Goal: Task Accomplishment & Management: Use online tool/utility

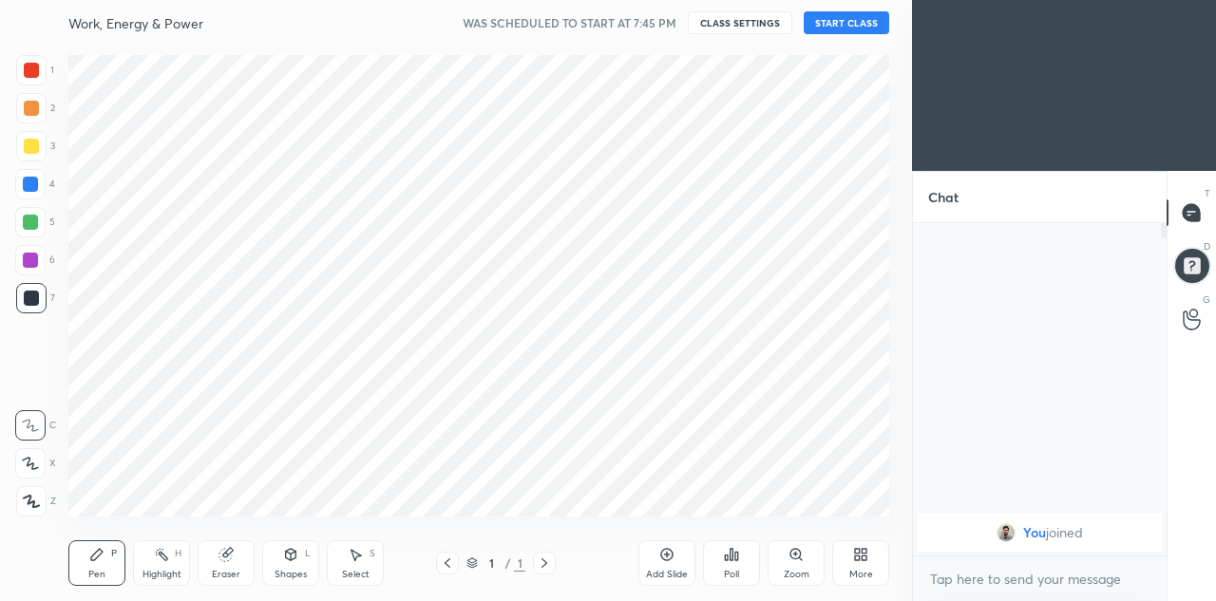
scroll to position [480, 836]
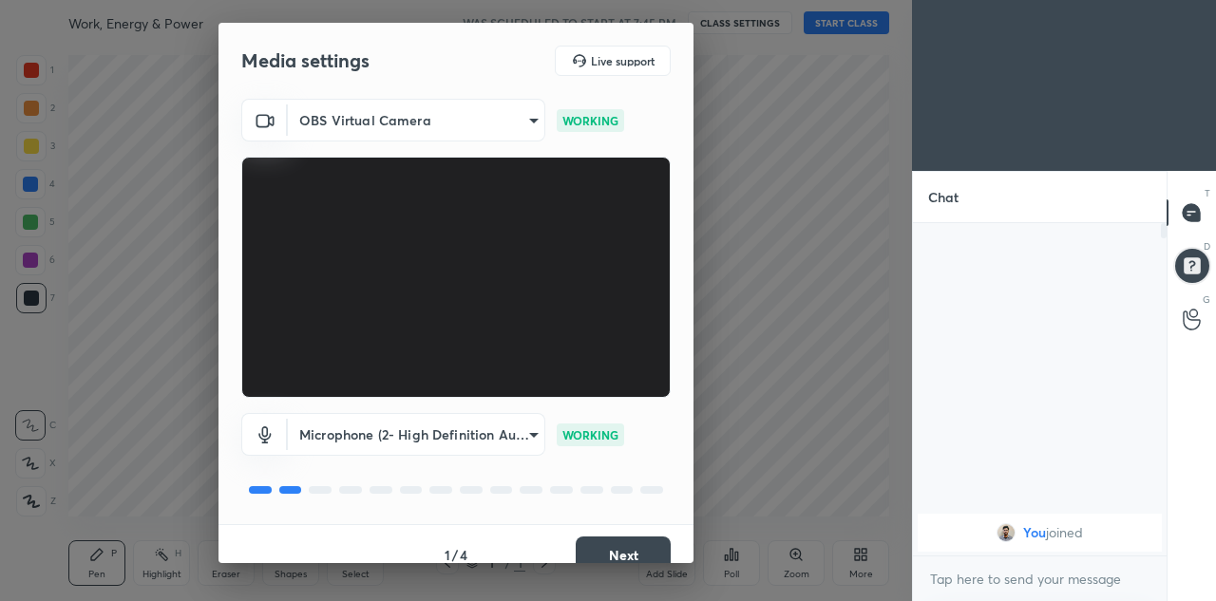
click at [509, 436] on body "1 2 3 4 5 6 7 C X Z C X Z E E Erase all H H Work, Energy & Power WAS SCHEDULED …" at bounding box center [608, 300] width 1216 height 601
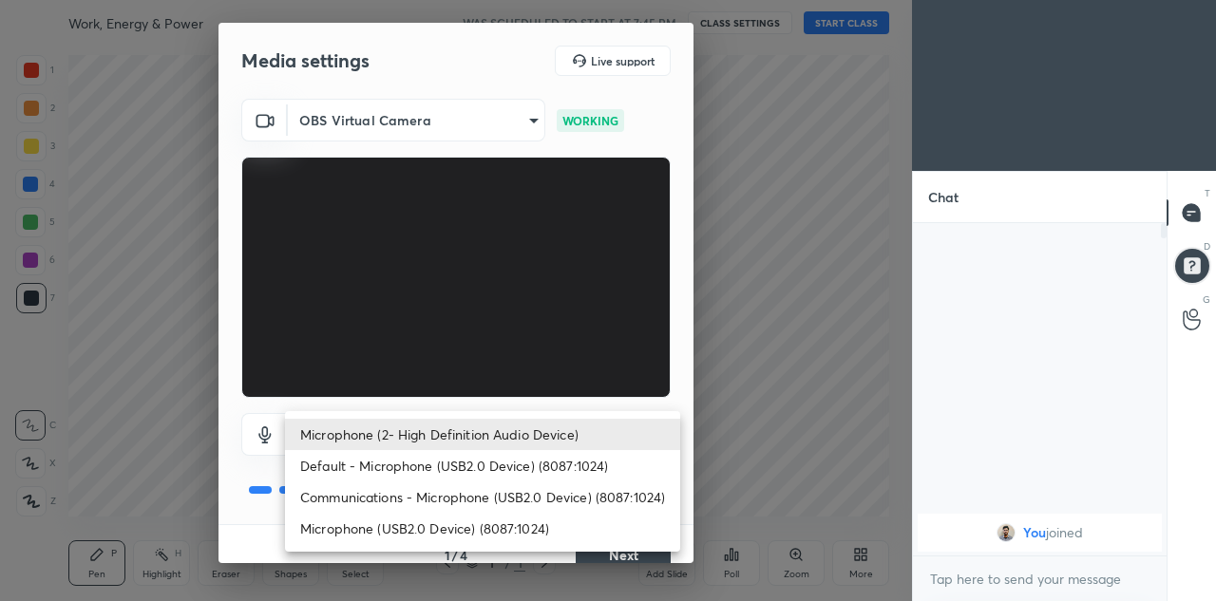
click at [506, 525] on li "Microphone (USB2.0 Device) (8087:1024)" at bounding box center [482, 528] width 395 height 31
type input "cc82271241370ae56cbea21d592db6bdf83ddcd819c5e6fc09949ffd20723a5e"
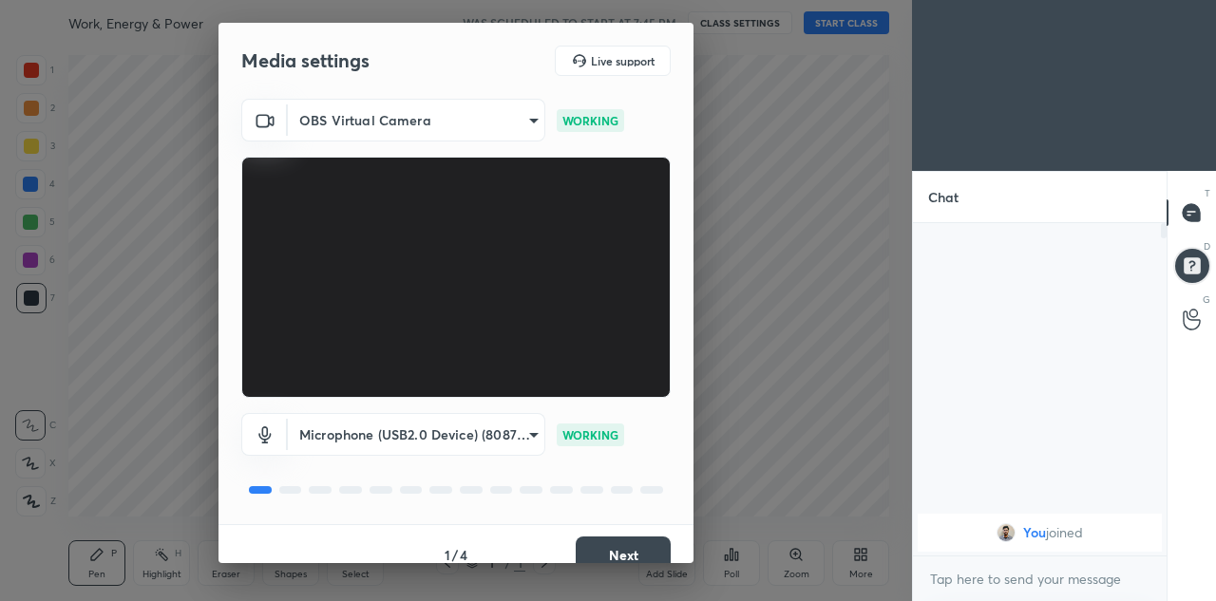
click at [612, 549] on button "Next" at bounding box center [623, 556] width 95 height 38
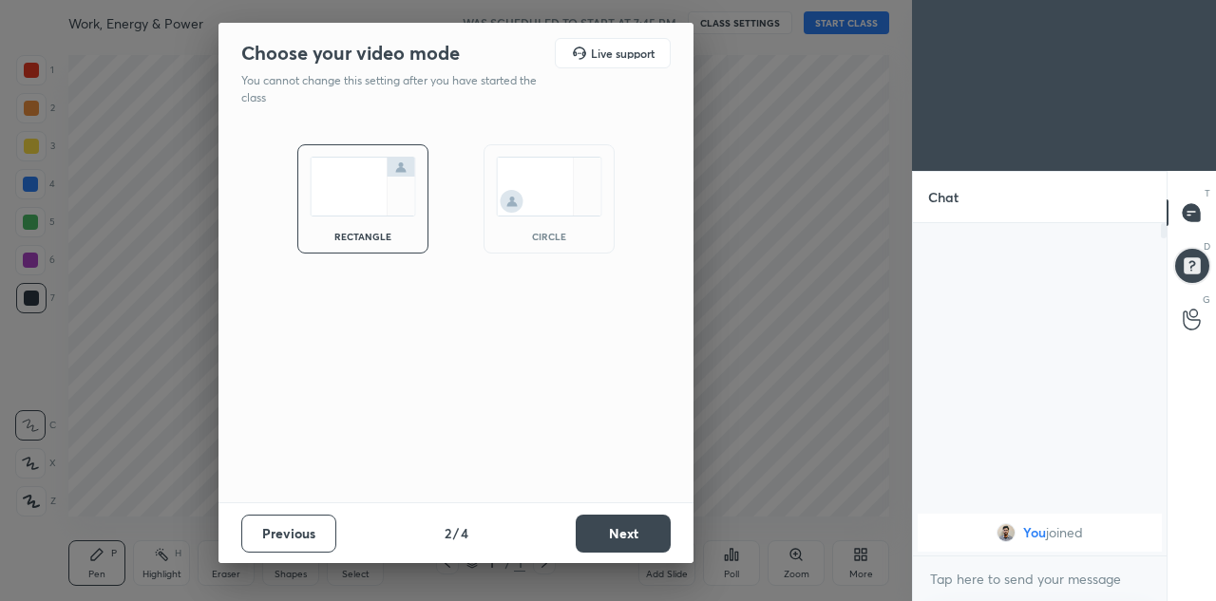
click at [604, 537] on button "Next" at bounding box center [623, 534] width 95 height 38
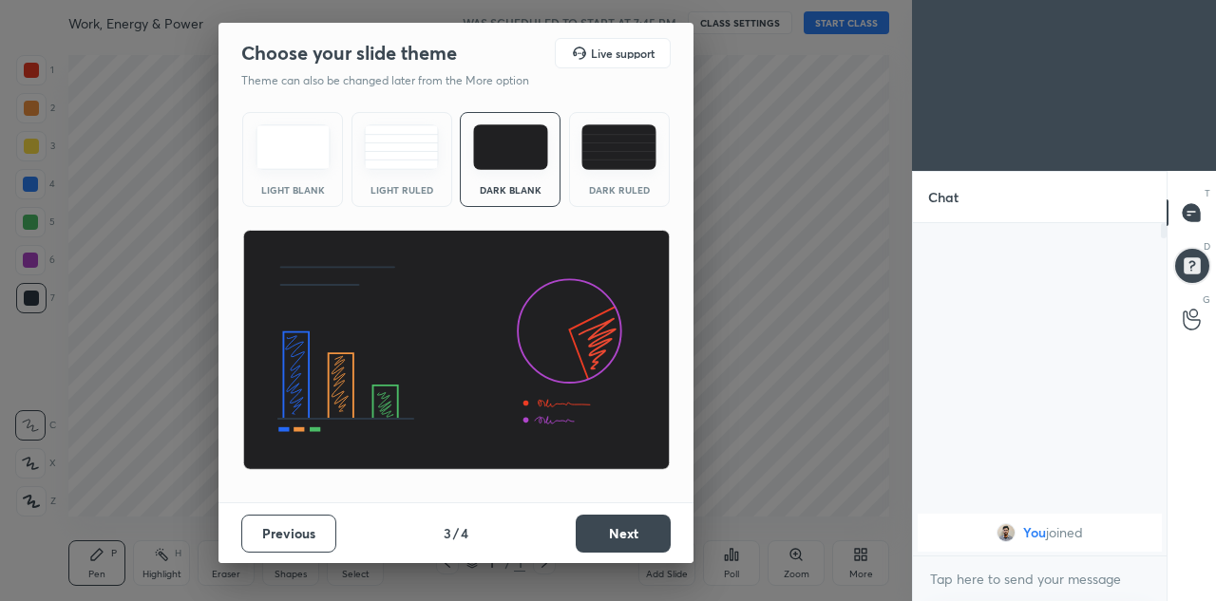
click at [628, 181] on div "Dark Ruled" at bounding box center [619, 159] width 101 height 95
click at [611, 534] on button "Next" at bounding box center [623, 534] width 95 height 38
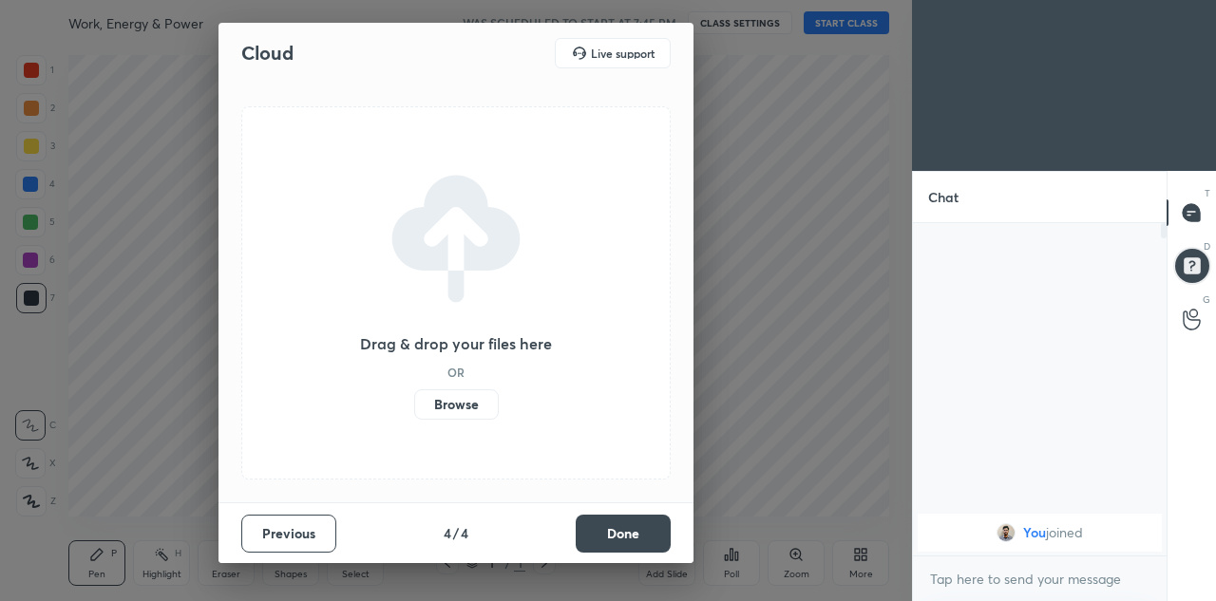
click at [619, 541] on button "Done" at bounding box center [623, 534] width 95 height 38
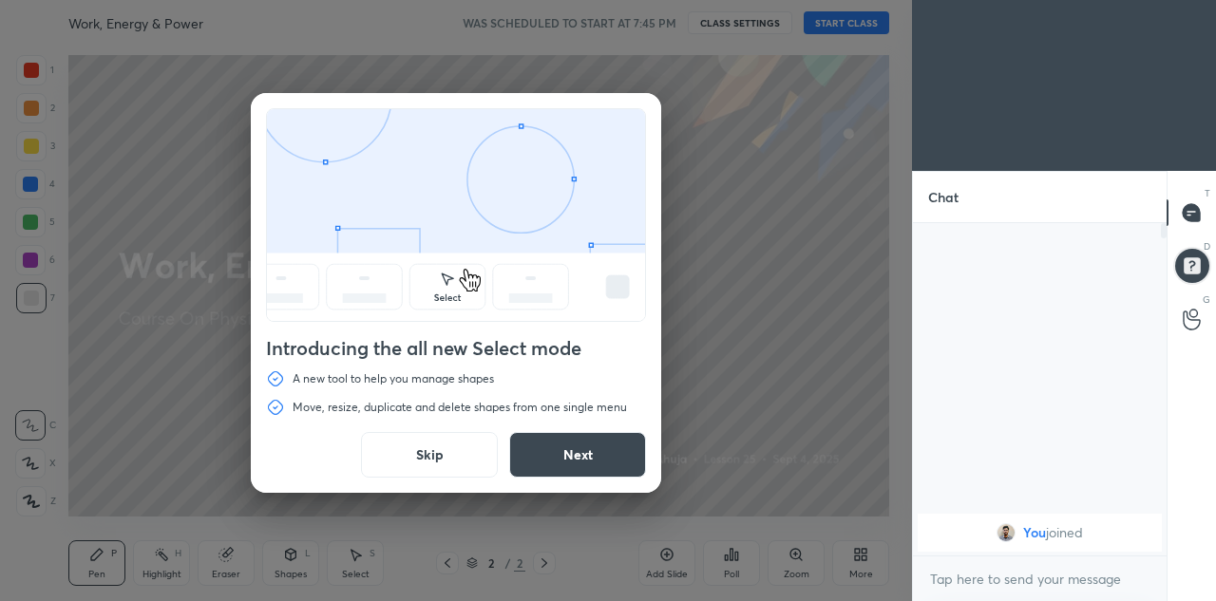
click at [592, 459] on button "Next" at bounding box center [577, 455] width 137 height 46
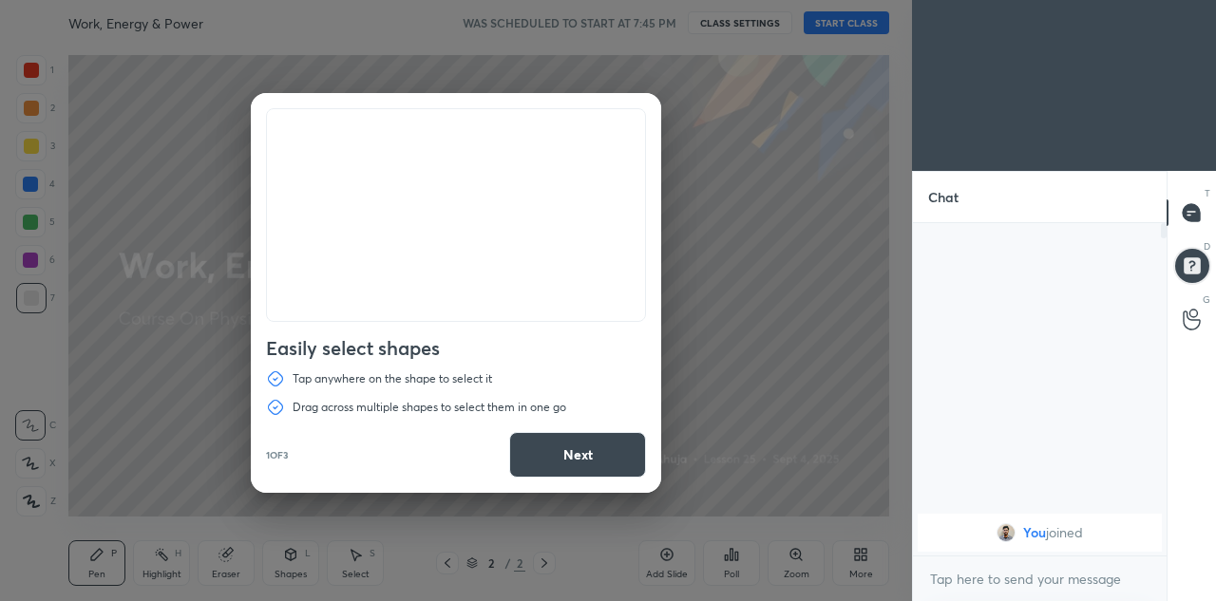
click at [592, 459] on button "Next" at bounding box center [577, 455] width 137 height 46
click at [594, 458] on button "Next" at bounding box center [577, 455] width 137 height 46
click at [596, 459] on button "Done" at bounding box center [577, 455] width 137 height 46
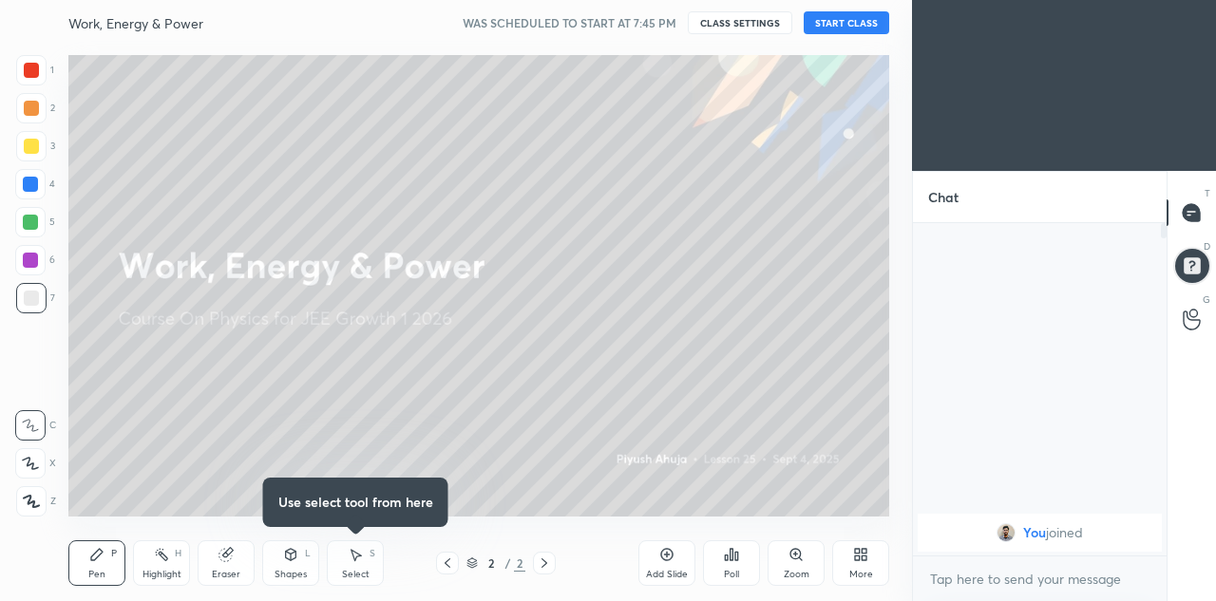
click at [850, 18] on button "START CLASS" at bounding box center [847, 22] width 86 height 23
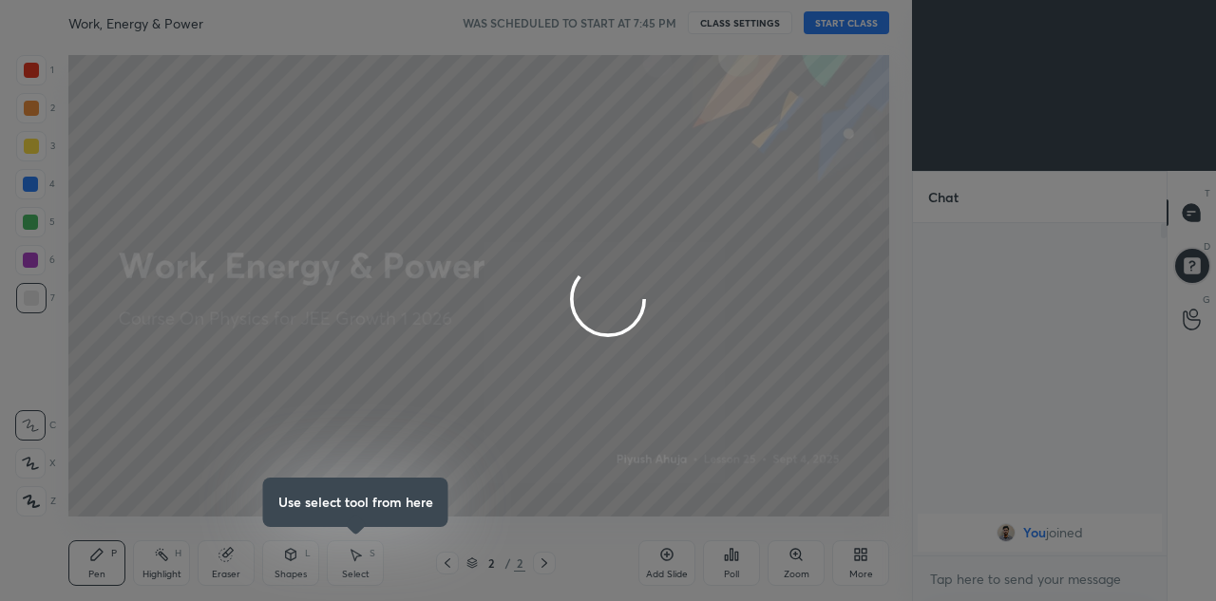
type textarea "x"
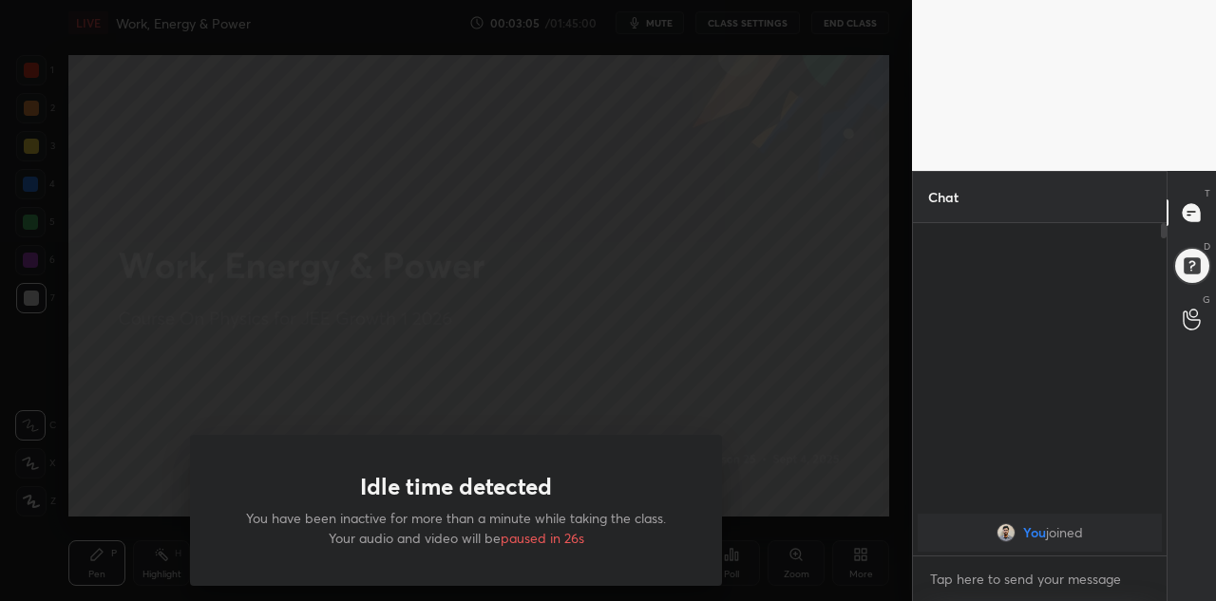
click at [320, 361] on div "Idle time detected You have been inactive for more than a minute while taking t…" at bounding box center [456, 300] width 912 height 601
